Goal: Task Accomplishment & Management: Complete application form

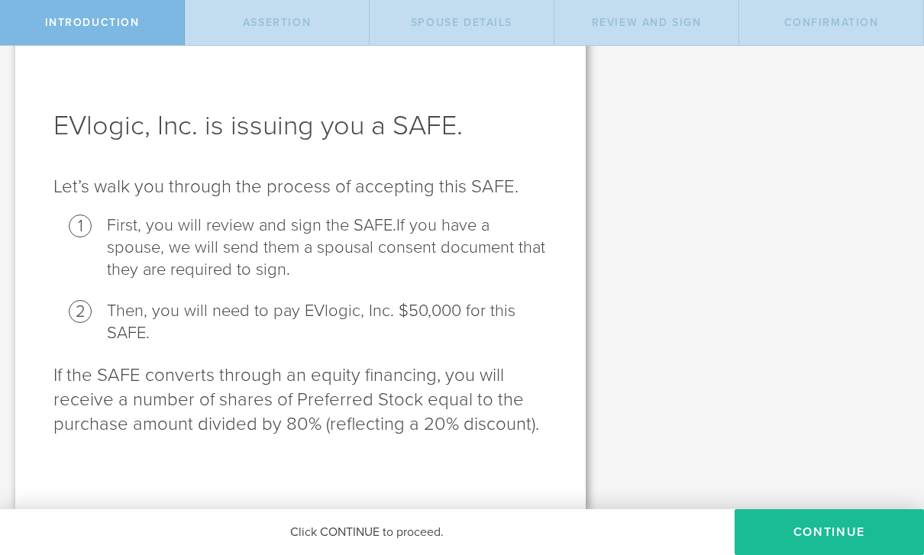
scroll to position [29, 0]
click at [833, 534] on button "Continue" at bounding box center [829, 532] width 189 height 46
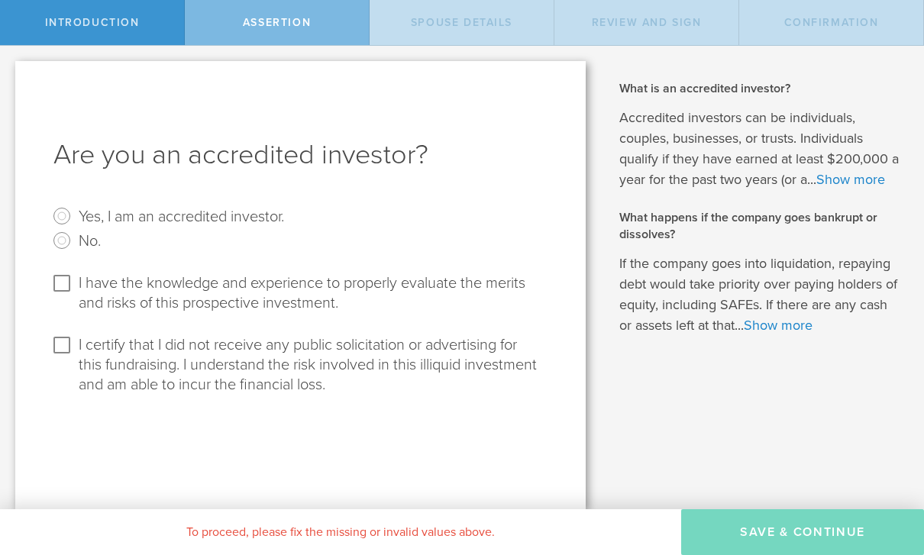
click at [59, 296] on input "I have the knowledge and experience to properly evaluate the merits and risks o…" at bounding box center [62, 283] width 24 height 24
checkbox input "true"
click at [54, 357] on input "I certify that I did not receive any public solicitation or advertising for thi…" at bounding box center [62, 345] width 24 height 24
checkbox input "true"
click at [877, 187] on link "Show more" at bounding box center [851, 179] width 69 height 17
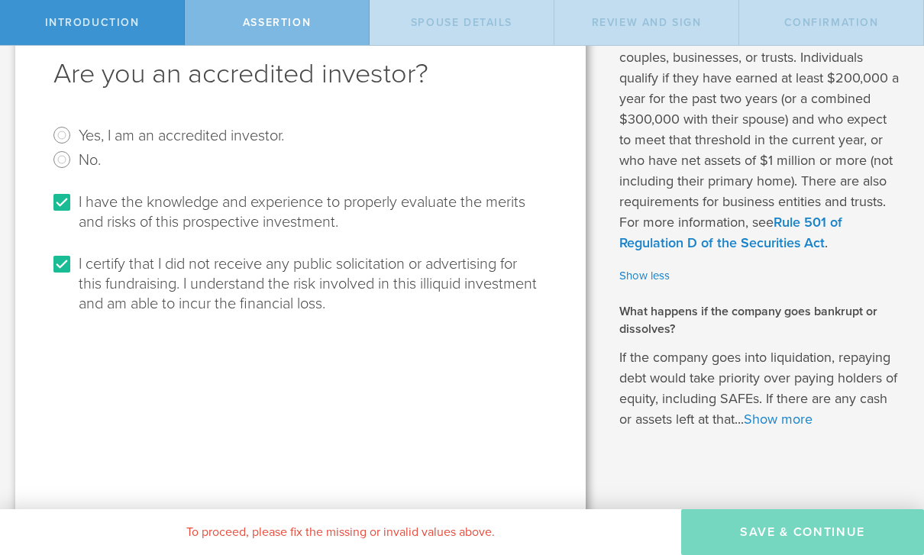
scroll to position [84, 0]
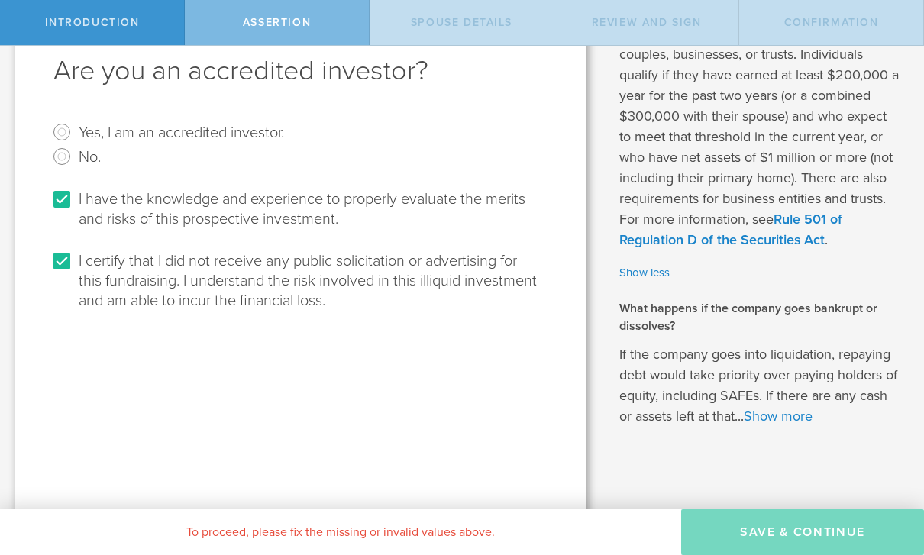
click at [66, 134] on input "Yes, I am an accredited investor." at bounding box center [62, 132] width 24 height 24
radio input "true"
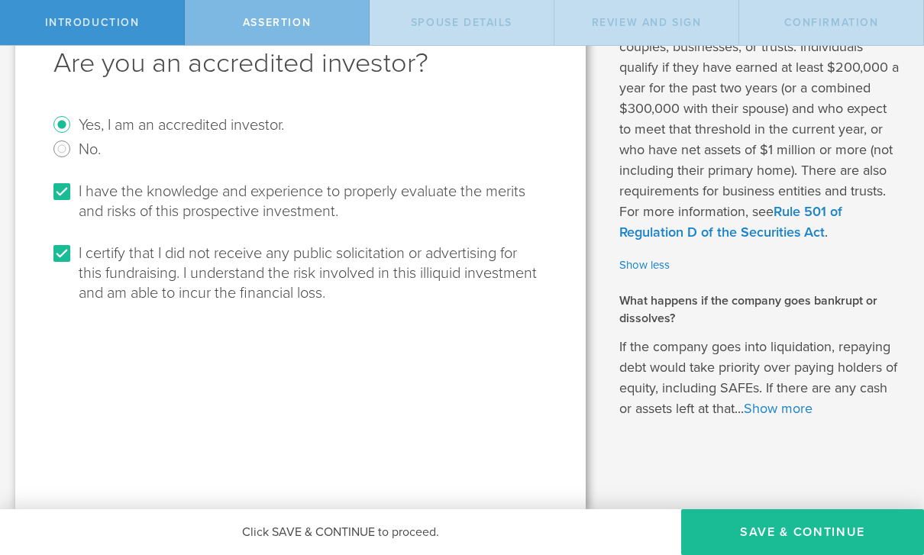
click at [806, 536] on button "Save & Continue" at bounding box center [802, 532] width 243 height 46
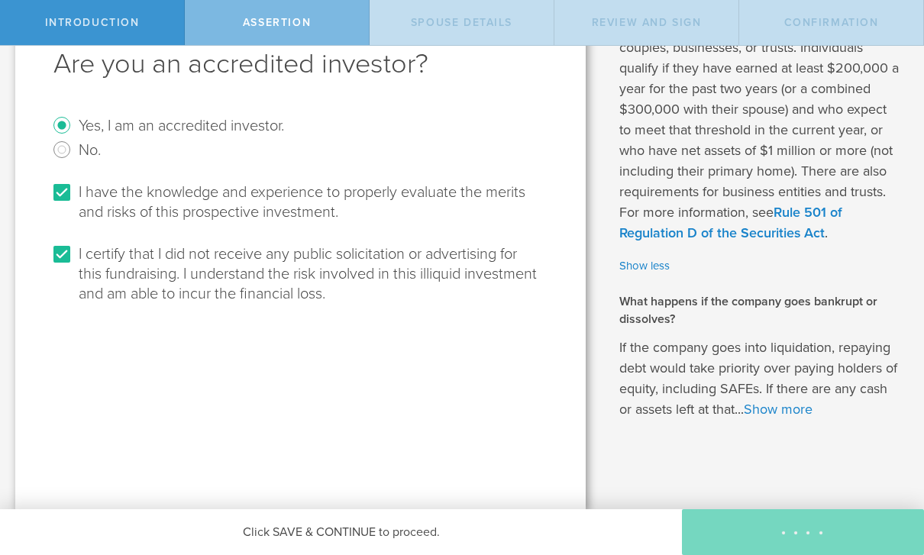
scroll to position [0, 0]
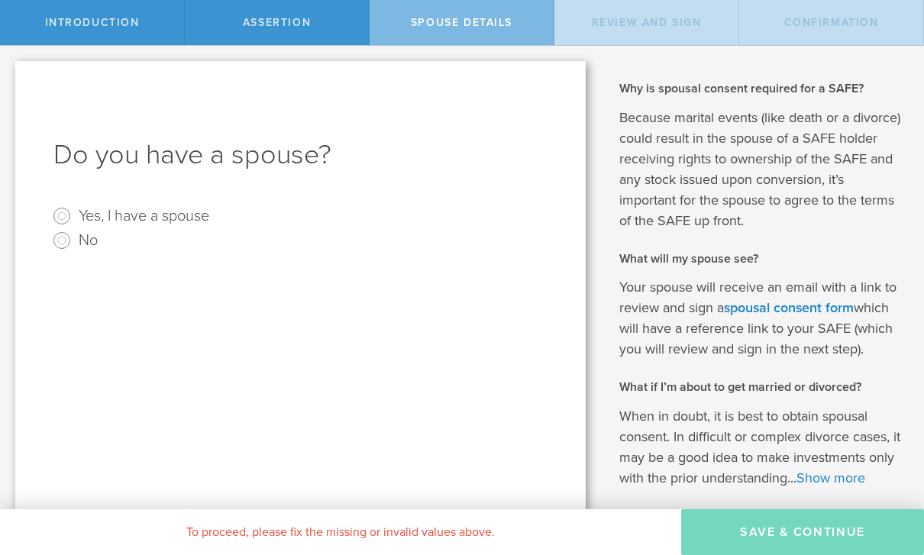
click at [62, 244] on input "No" at bounding box center [62, 240] width 24 height 24
radio input "true"
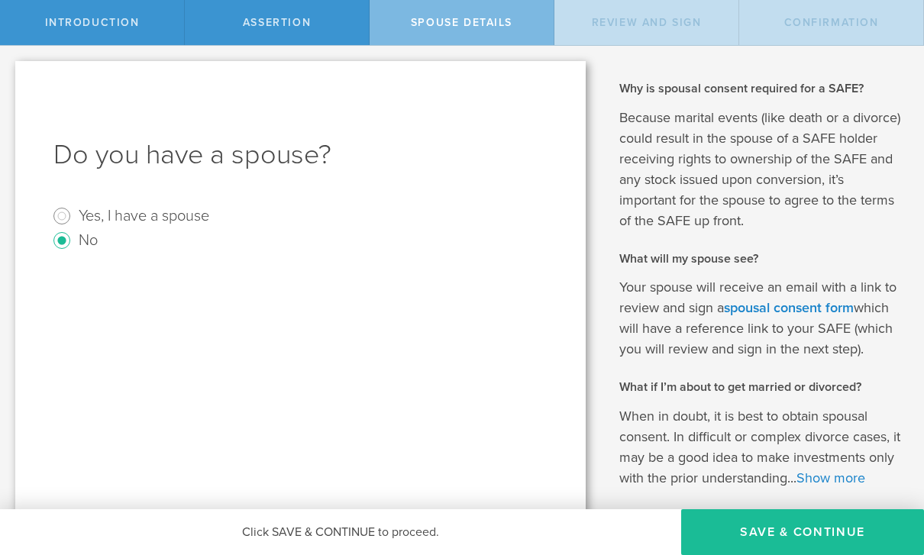
click at [807, 531] on button "Save & Continue" at bounding box center [802, 532] width 243 height 46
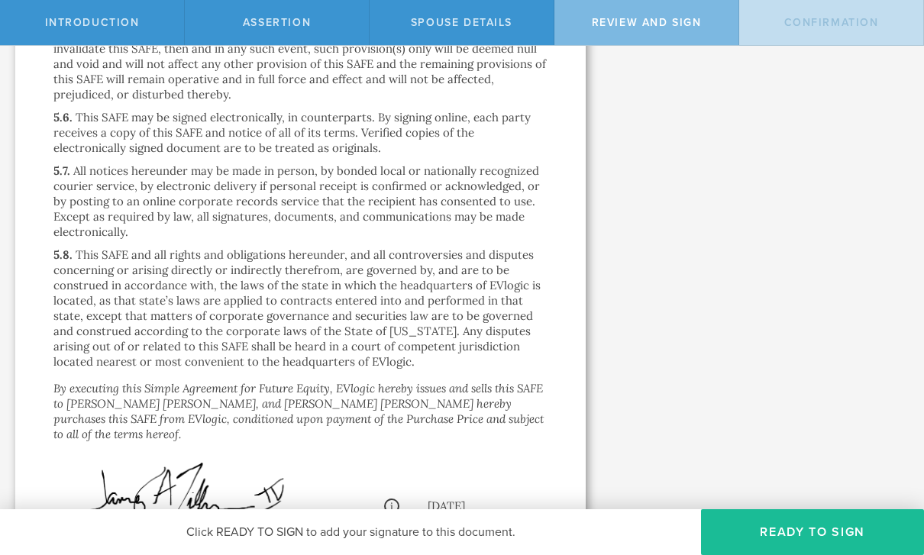
scroll to position [4324, 0]
click at [823, 529] on button "Ready to Sign" at bounding box center [812, 532] width 223 height 46
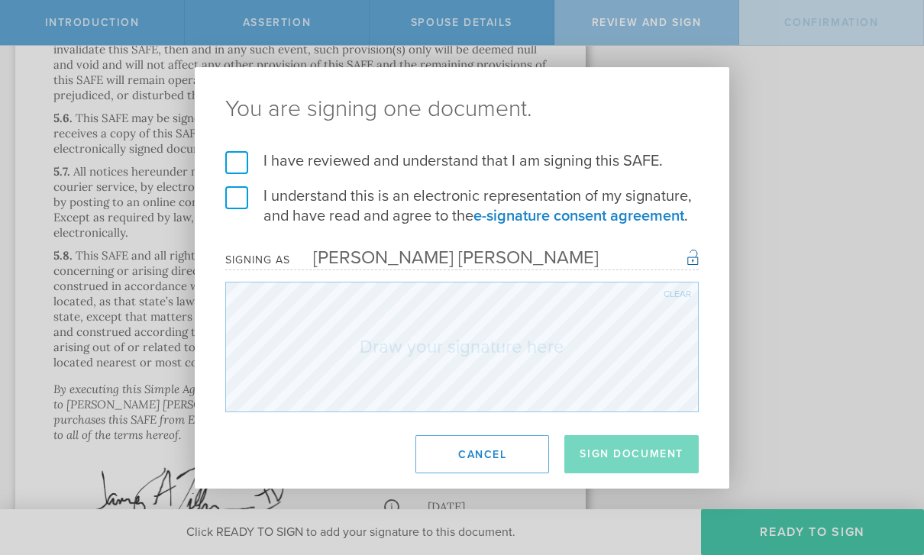
click at [246, 170] on label "I have reviewed and understand that I am signing this SAFE." at bounding box center [462, 161] width 474 height 20
click at [0, 0] on input "I have reviewed and understand that I am signing this SAFE." at bounding box center [0, 0] width 0 height 0
click at [249, 214] on label "I understand this is an electronic representation of my signature, and have rea…" at bounding box center [462, 206] width 474 height 40
click at [0, 0] on input "I understand this is an electronic representation of my signature, and have rea…" at bounding box center [0, 0] width 0 height 0
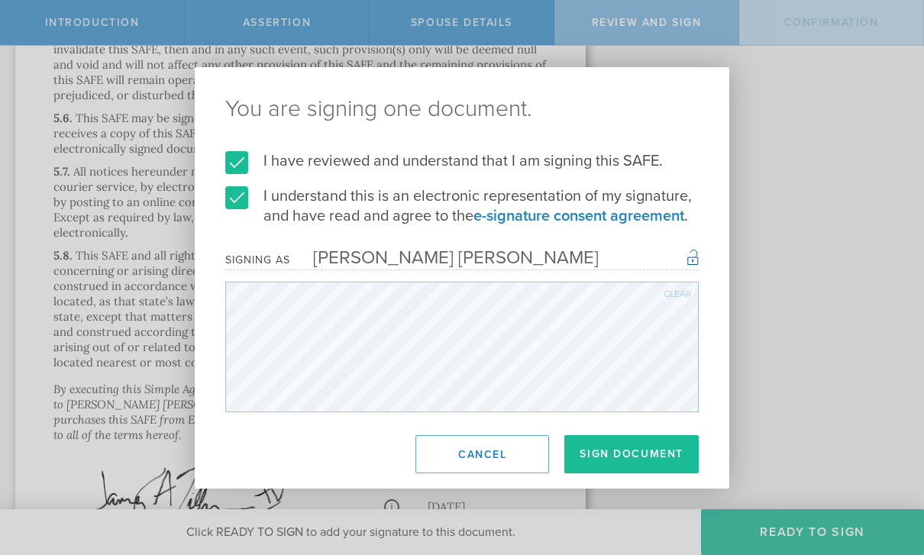
click at [629, 464] on button "Sign Document" at bounding box center [631, 454] width 134 height 38
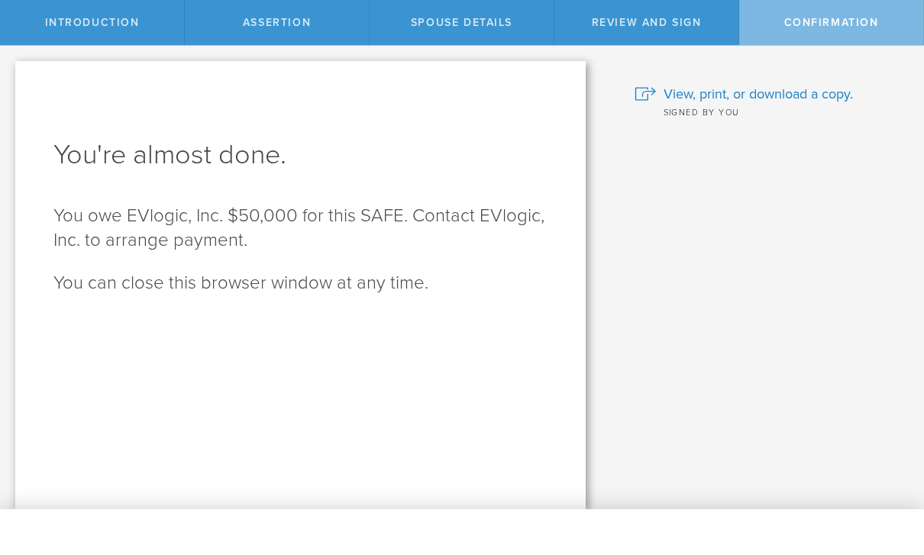
scroll to position [0, 0]
